Goal: Information Seeking & Learning: Learn about a topic

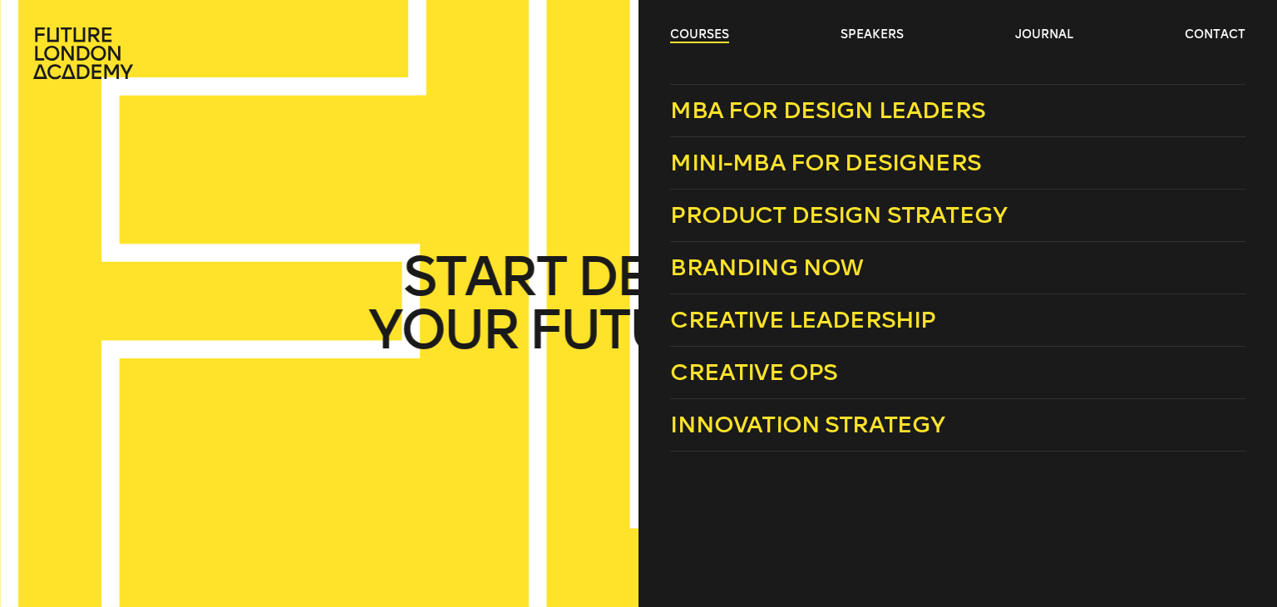
click at [684, 37] on link "courses" at bounding box center [699, 35] width 59 height 17
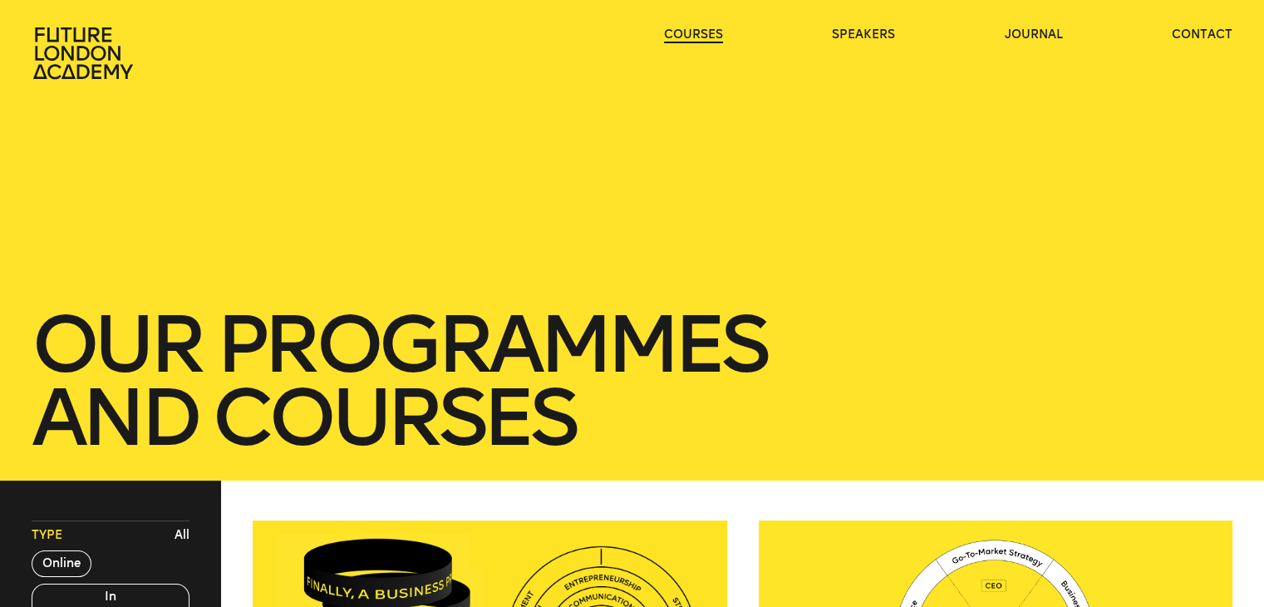
click at [684, 37] on link "courses" at bounding box center [693, 35] width 59 height 17
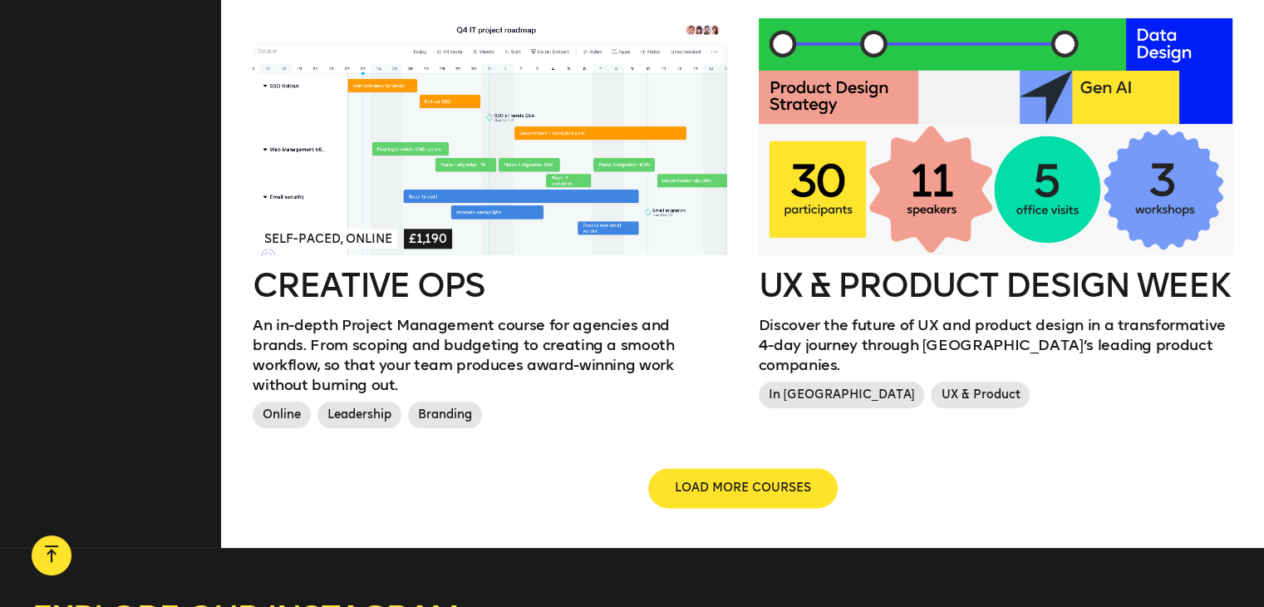
scroll to position [1872, 0]
click at [781, 480] on span "LOAD MORE COURSES" at bounding box center [743, 488] width 136 height 17
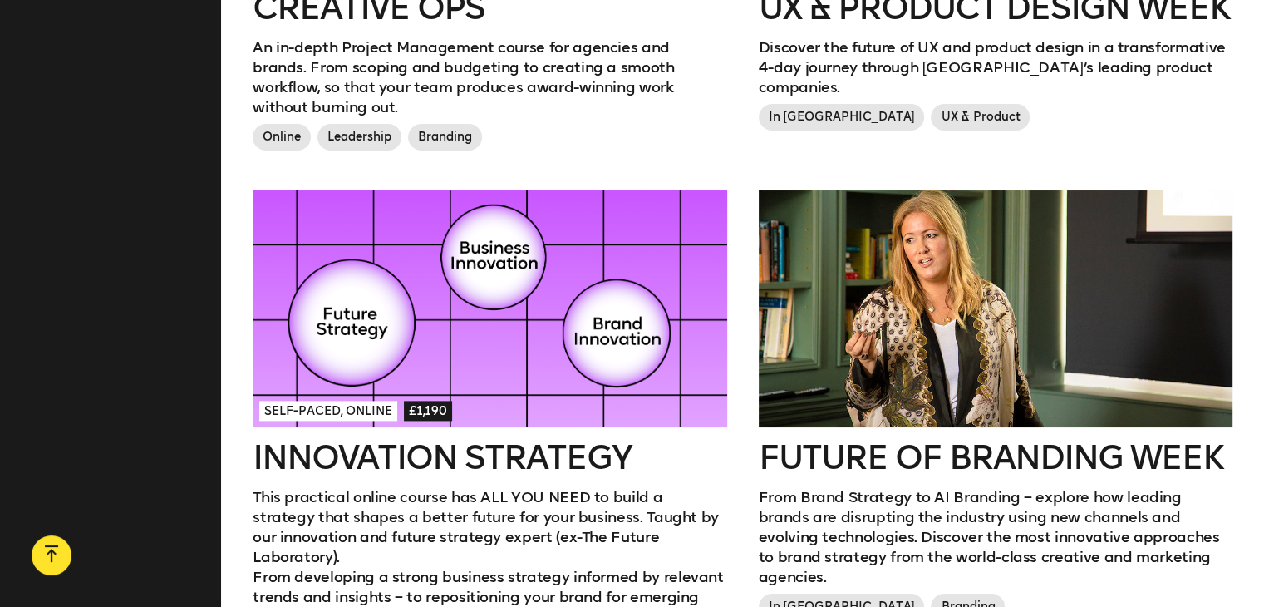
scroll to position [2146, 0]
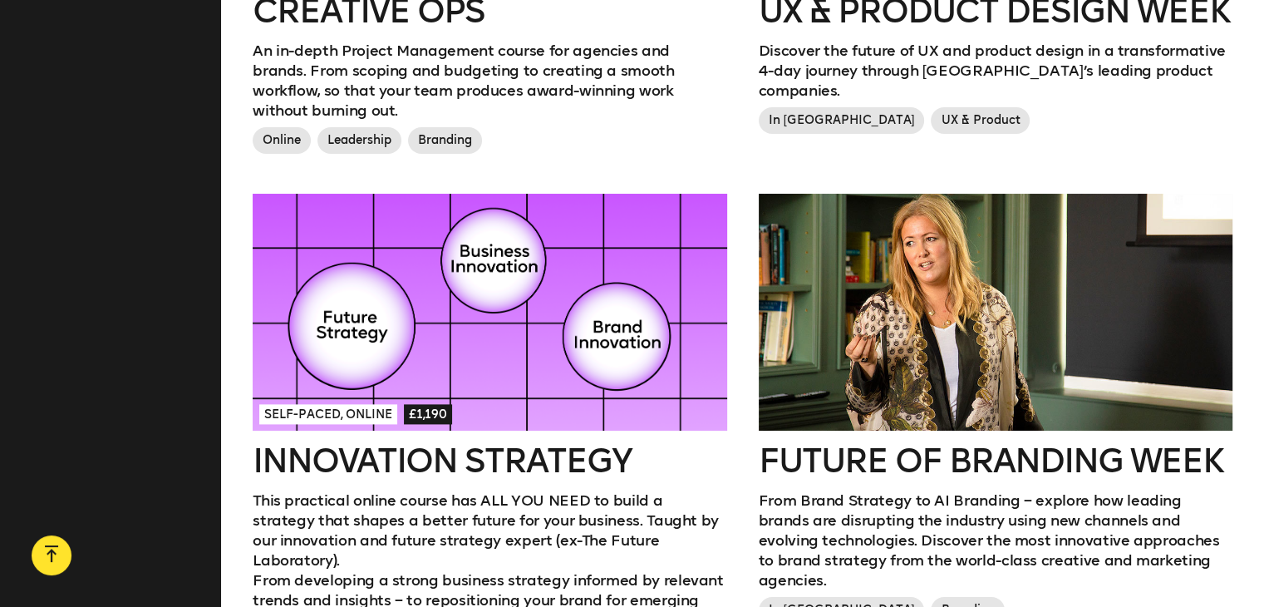
click at [460, 259] on div at bounding box center [490, 312] width 474 height 237
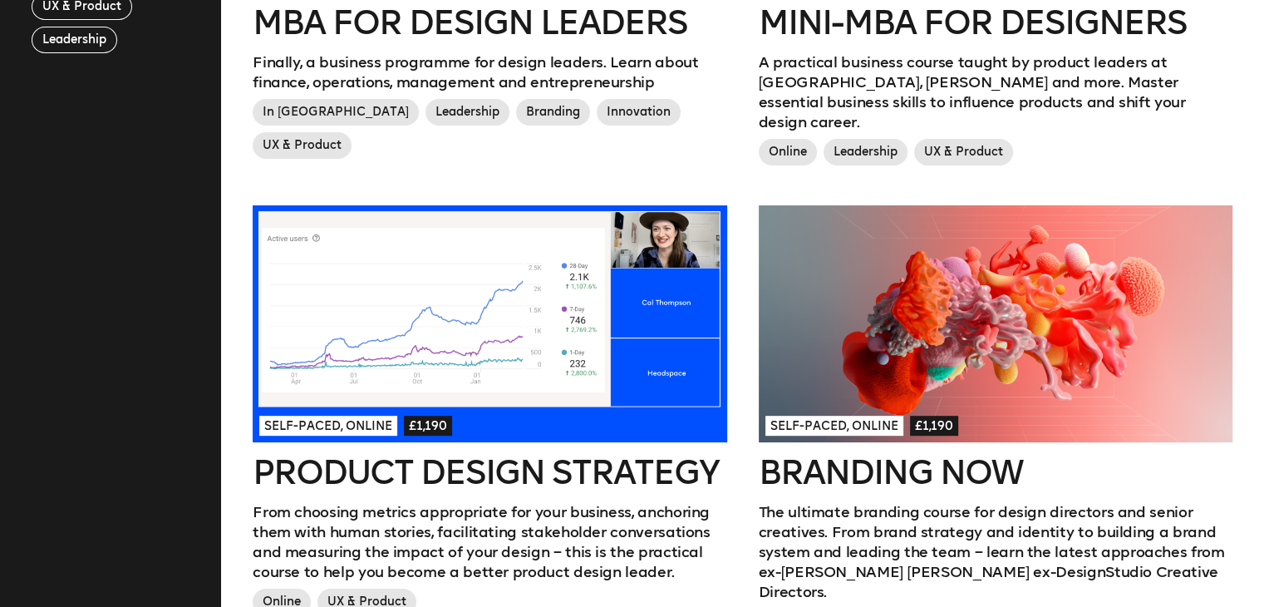
scroll to position [765, 0]
